Goal: Task Accomplishment & Management: Complete application form

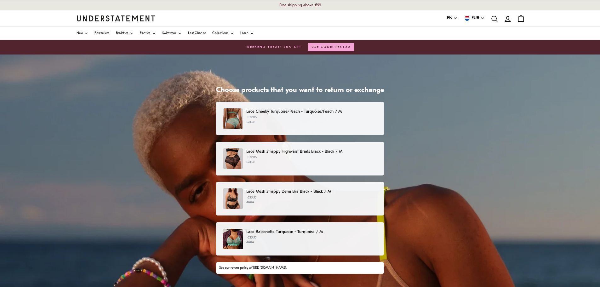
click at [352, 121] on small "€24.50" at bounding box center [311, 122] width 131 height 4
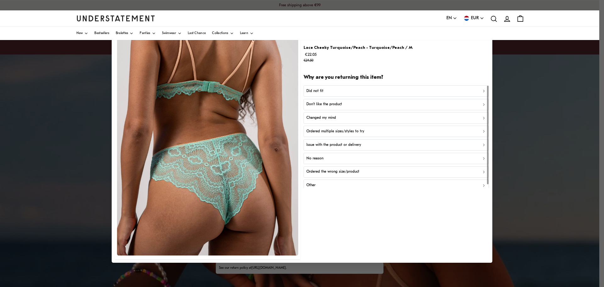
click at [323, 89] on div "Did not fit" at bounding box center [397, 91] width 180 height 6
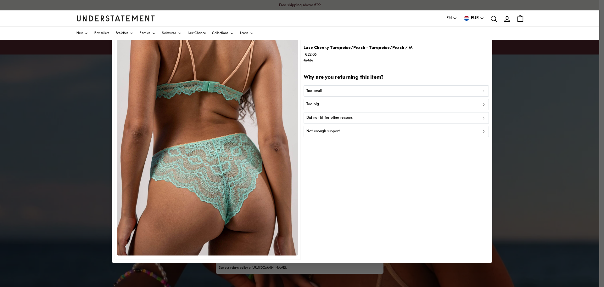
click at [315, 104] on p "Too big" at bounding box center [313, 104] width 13 height 6
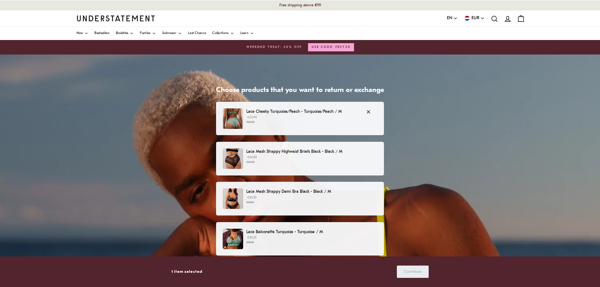
click at [315, 113] on p "Lace Cheeky Turquoise/Peach - Turquoise/Peach / M" at bounding box center [302, 111] width 113 height 7
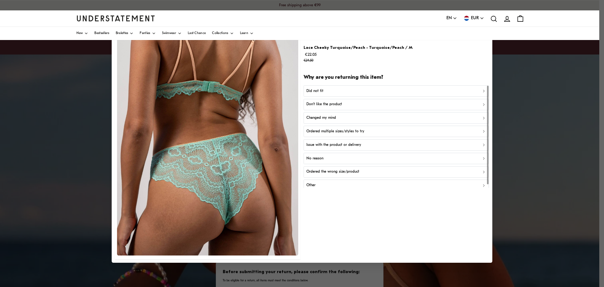
click at [318, 89] on p "Did not fit" at bounding box center [315, 91] width 17 height 6
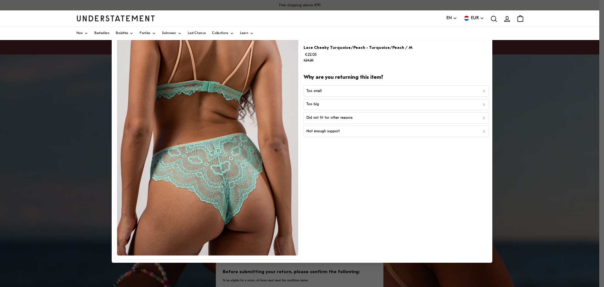
click at [318, 89] on p "Too small" at bounding box center [314, 91] width 15 height 6
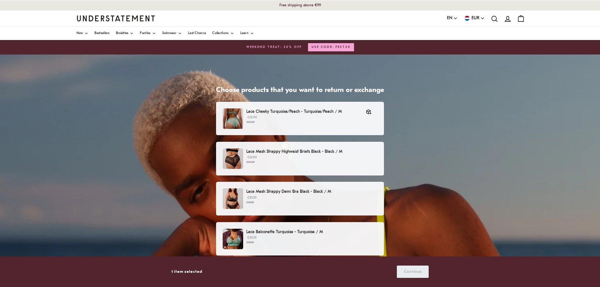
click at [274, 151] on p "Lace Mesh Strappy Highwaist Briefs Black - Black / M" at bounding box center [311, 151] width 131 height 7
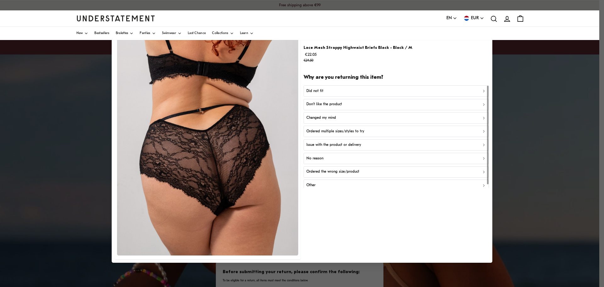
click at [313, 90] on p "Did not fit" at bounding box center [315, 91] width 17 height 6
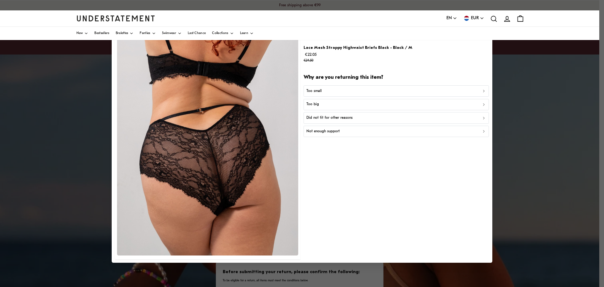
click at [315, 104] on p "Too big" at bounding box center [313, 104] width 13 height 6
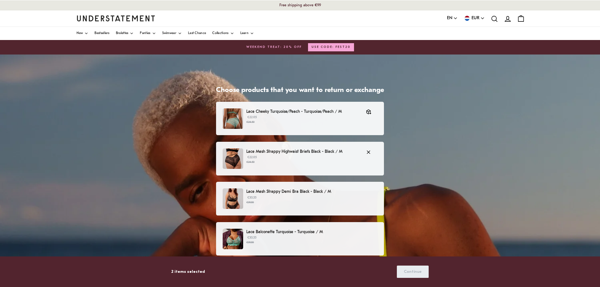
click at [300, 152] on p "Lace Mesh Strappy Highwaist Briefs Black - Black / M" at bounding box center [302, 151] width 113 height 7
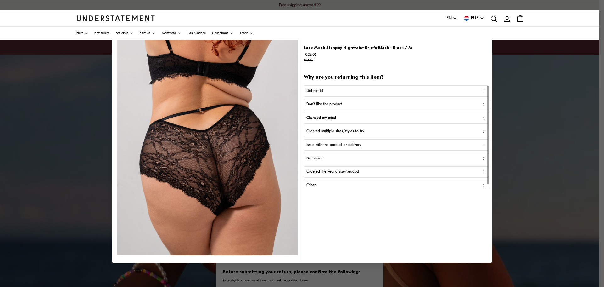
click at [323, 88] on div "Did not fit" at bounding box center [397, 91] width 180 height 6
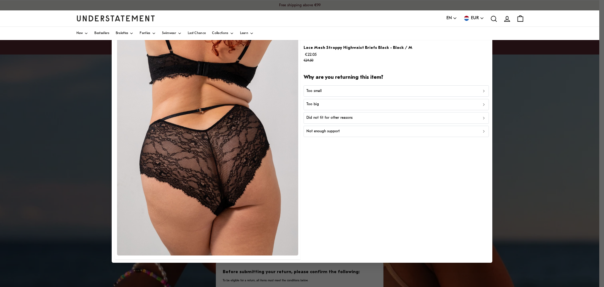
click at [322, 92] on div "Too small" at bounding box center [397, 91] width 180 height 6
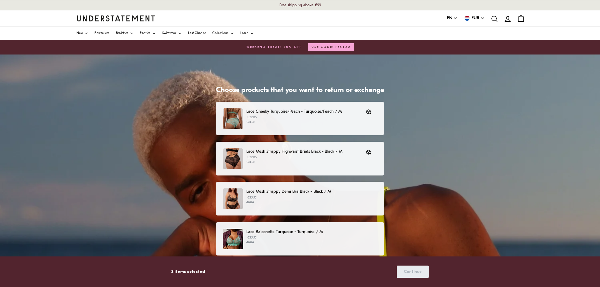
click at [273, 195] on p "Lace Mesh Strappy Demi Bra Black - Black / M" at bounding box center [311, 191] width 131 height 7
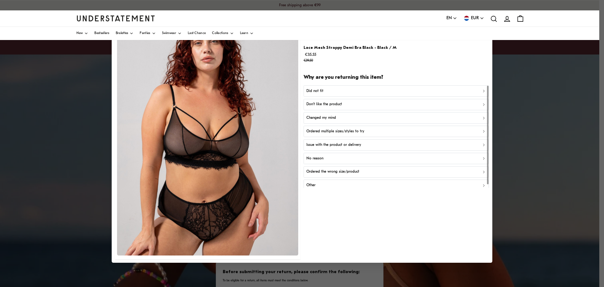
click at [327, 90] on div "Did not fit" at bounding box center [397, 91] width 180 height 6
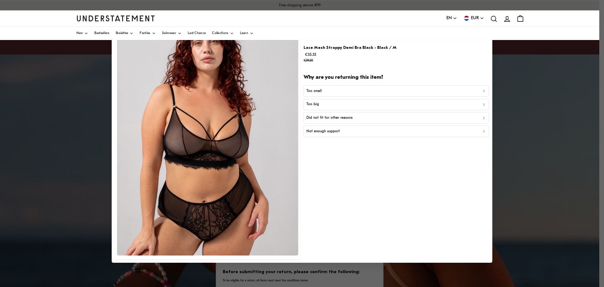
click at [319, 89] on p "Too small" at bounding box center [314, 91] width 15 height 6
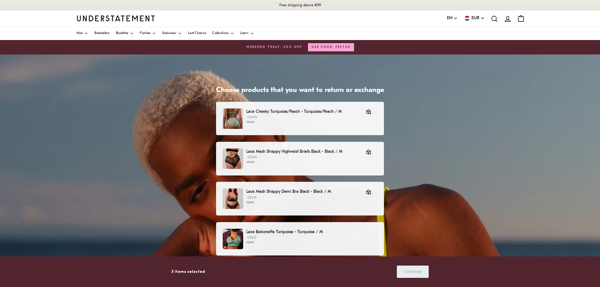
click at [251, 230] on p "Lace Balconette Turquoise - Turquoise / M" at bounding box center [311, 231] width 131 height 7
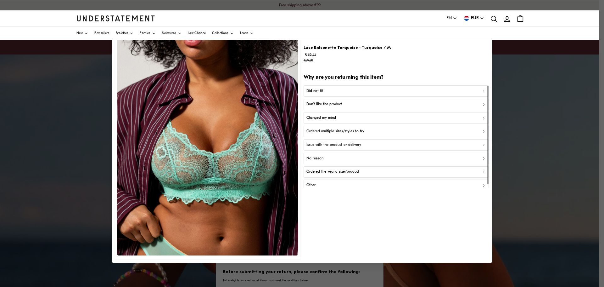
click at [334, 90] on div "Did not fit" at bounding box center [397, 91] width 180 height 6
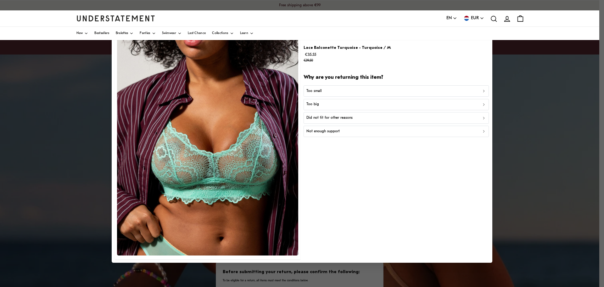
click at [324, 90] on div "Too small" at bounding box center [397, 91] width 180 height 6
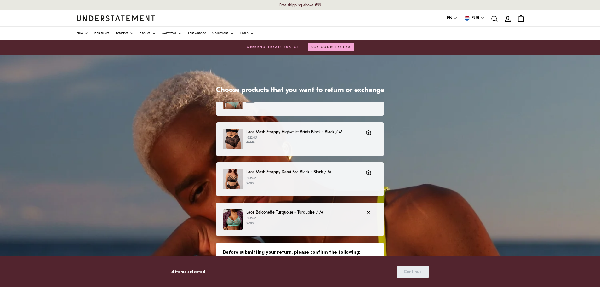
scroll to position [30, 0]
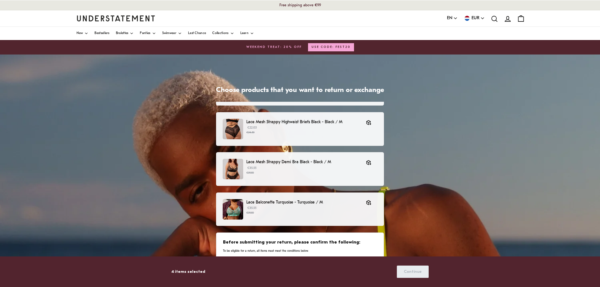
click at [304, 240] on h3 "Before submitting your return, please confirm the following:" at bounding box center [300, 242] width 154 height 6
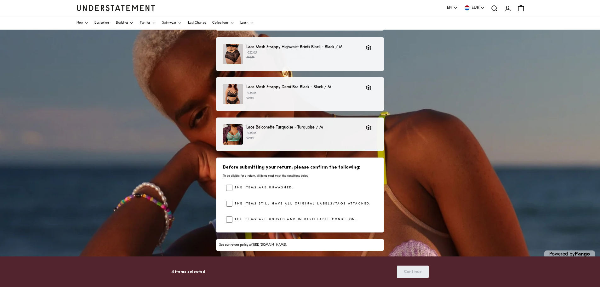
scroll to position [82, 0]
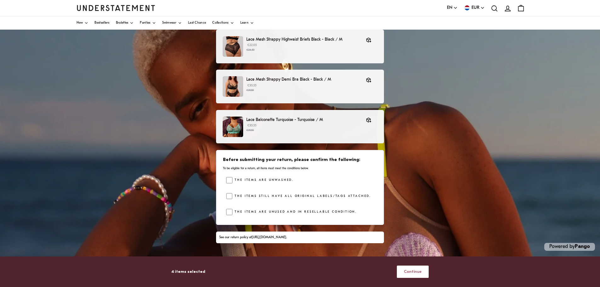
click at [405, 270] on span "Continue" at bounding box center [412, 272] width 18 height 12
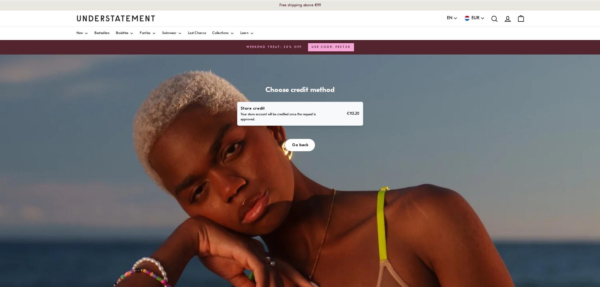
click at [301, 145] on span "Go back" at bounding box center [300, 145] width 16 height 12
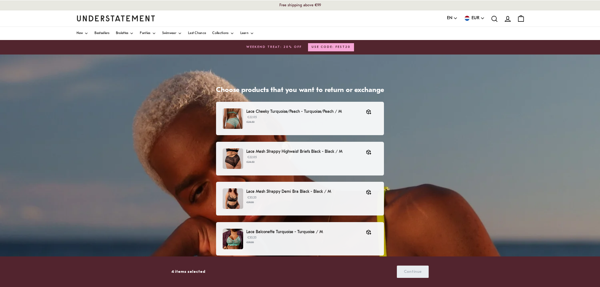
click at [505, 18] on icon "account" at bounding box center [507, 19] width 8 height 8
